Goal: Use online tool/utility: Utilize a website feature to perform a specific function

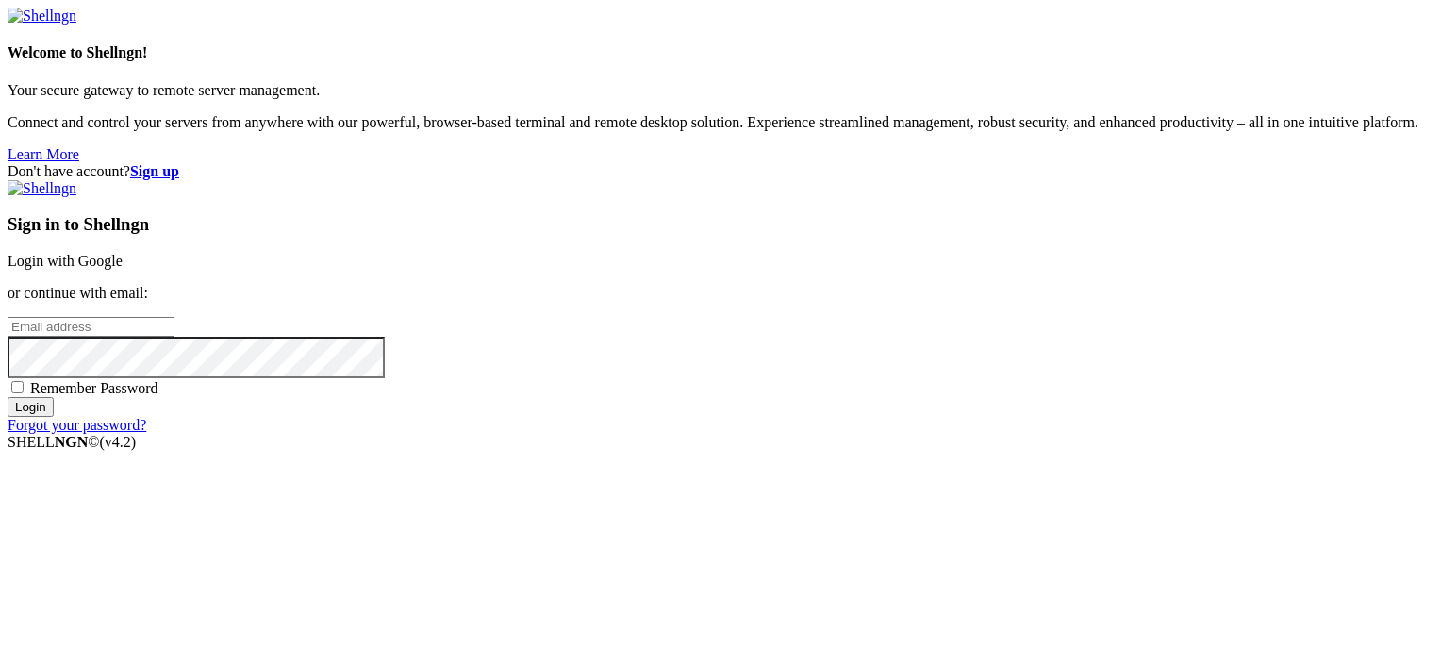
click at [123, 253] on link "Login with Google" at bounding box center [65, 261] width 115 height 16
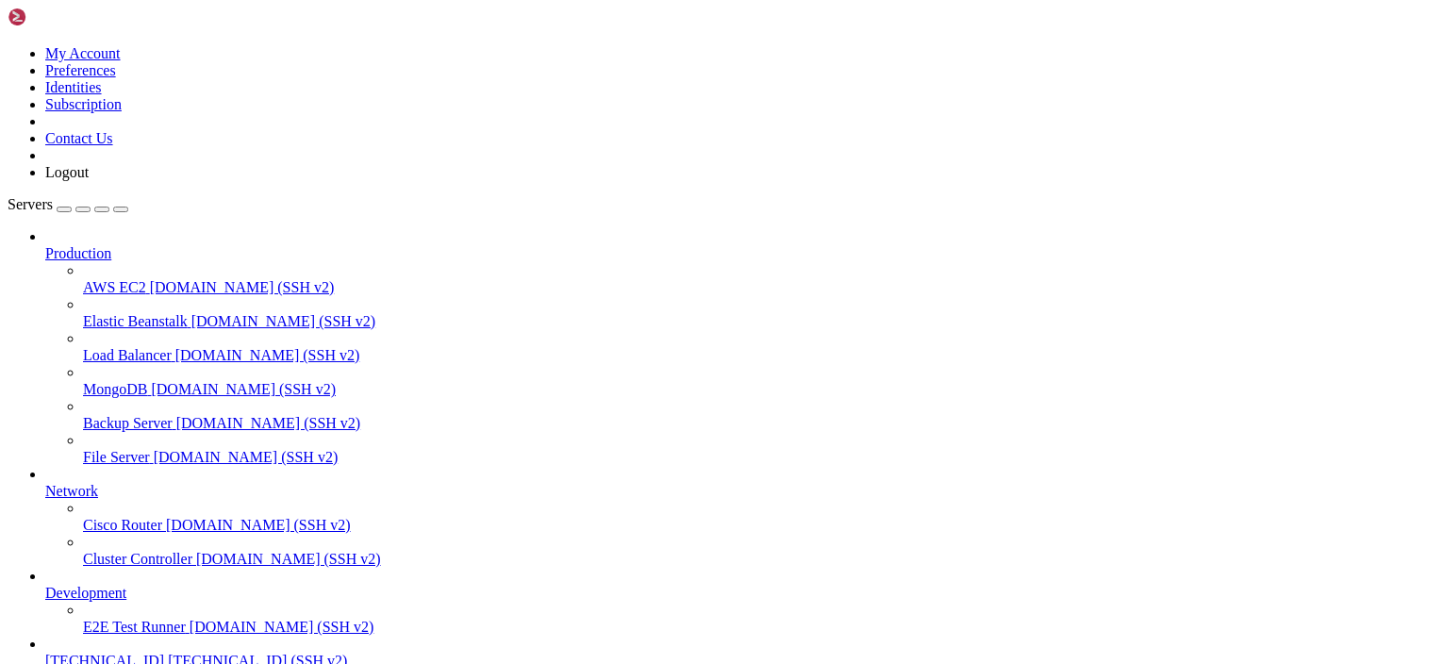
scroll to position [96, 0]
click at [168, 653] on span "[TECHNICAL_ID] (SSH v2)" at bounding box center [257, 661] width 179 height 16
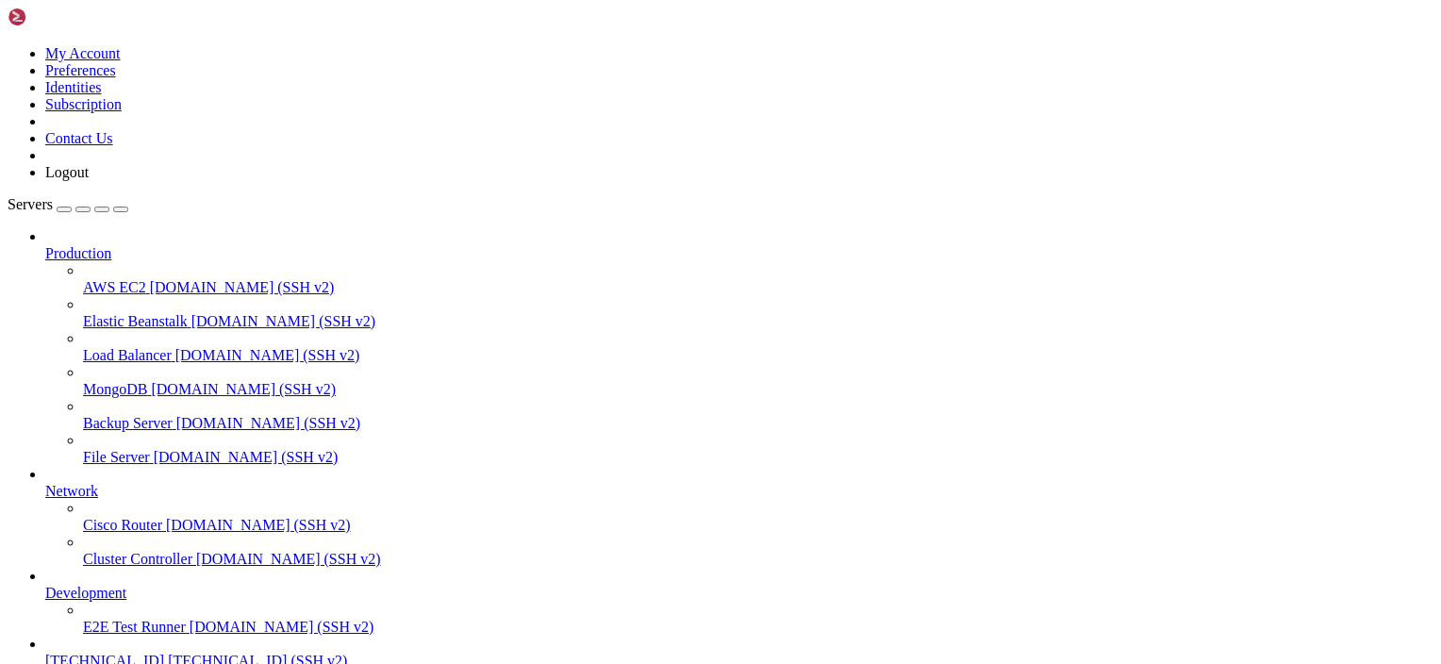
scroll to position [2982, 0]
click at [121, 653] on link "[TECHNICAL_ID] [TECHNICAL_ID] (SSH v2)" at bounding box center [739, 661] width 1388 height 17
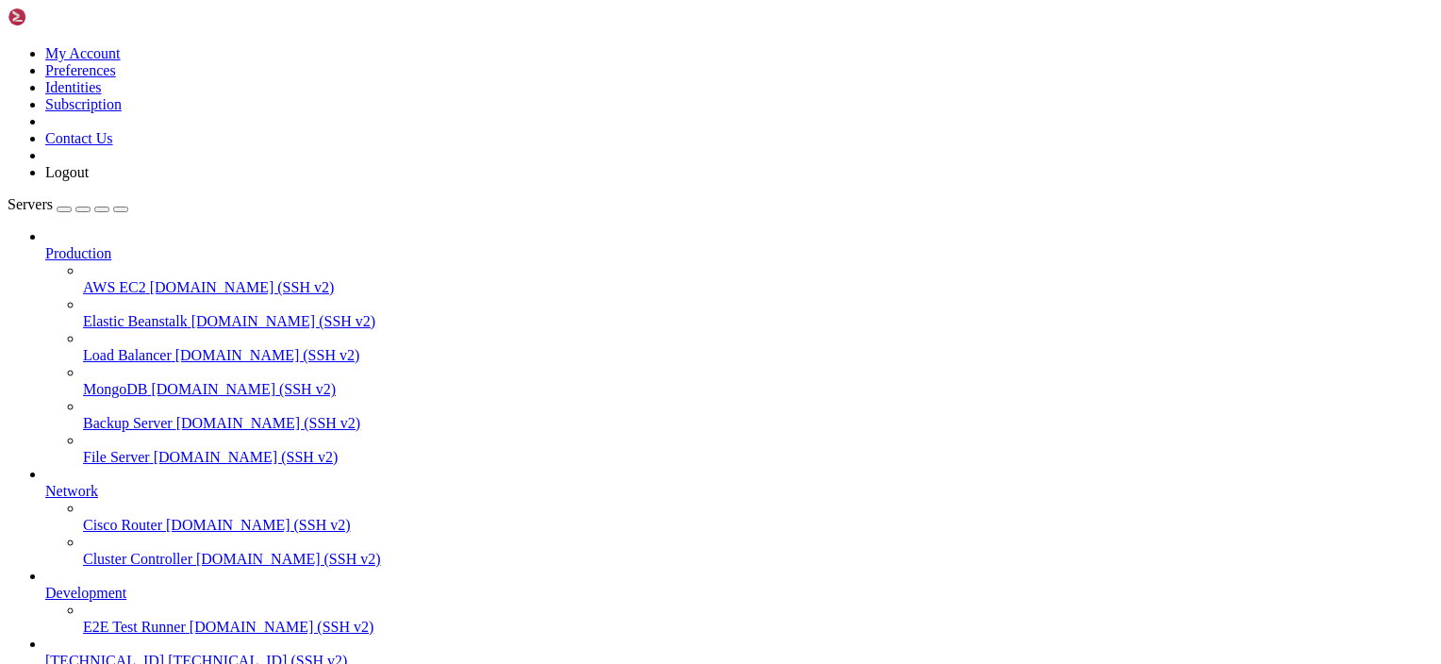
scroll to position [0, 0]
